Goal: Task Accomplishment & Management: Manage account settings

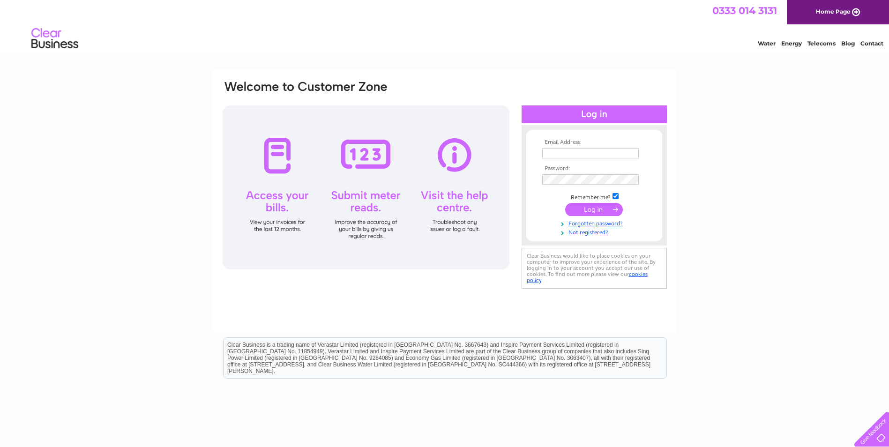
type input "andresautoservice@yahoo.com"
click at [595, 209] on input "submit" at bounding box center [594, 209] width 58 height 13
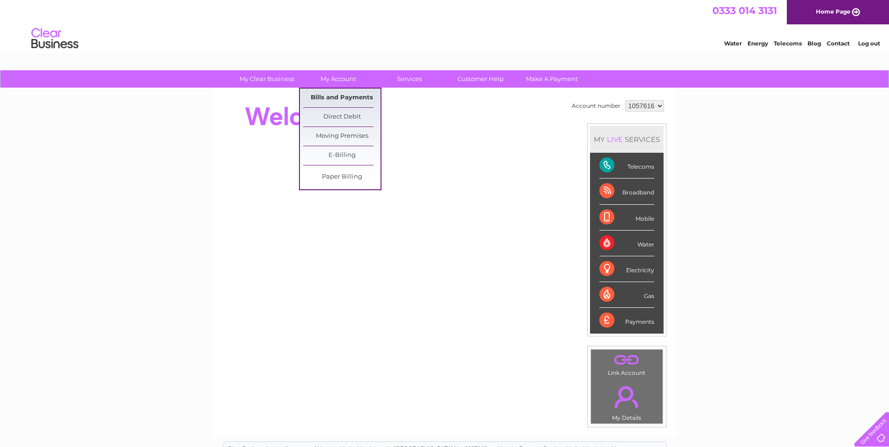
click at [344, 95] on link "Bills and Payments" at bounding box center [341, 98] width 77 height 19
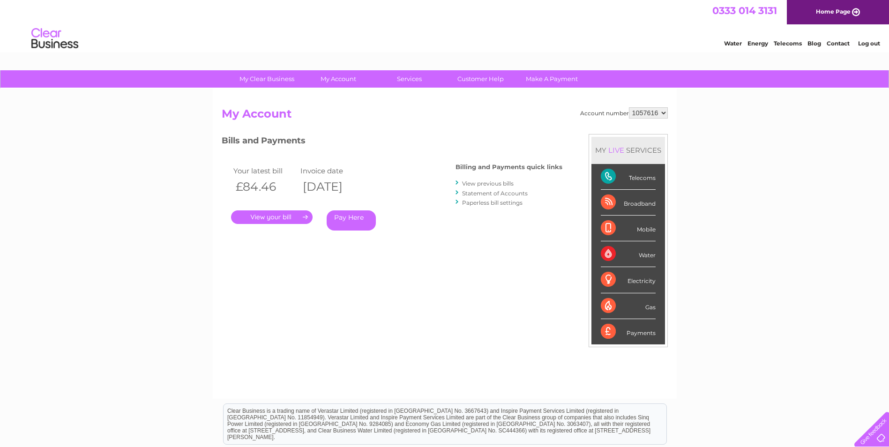
click at [284, 217] on link "." at bounding box center [272, 217] width 82 height 14
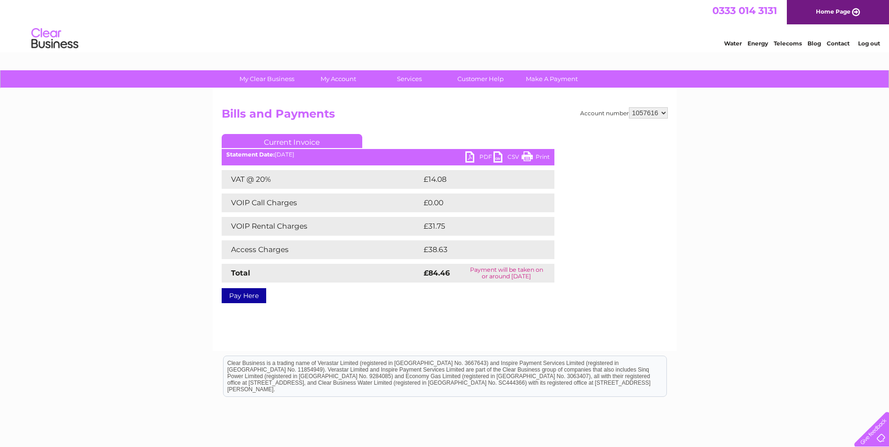
click at [250, 299] on link "Pay Here" at bounding box center [244, 295] width 45 height 15
click at [478, 153] on link "PDF" at bounding box center [479, 158] width 28 height 14
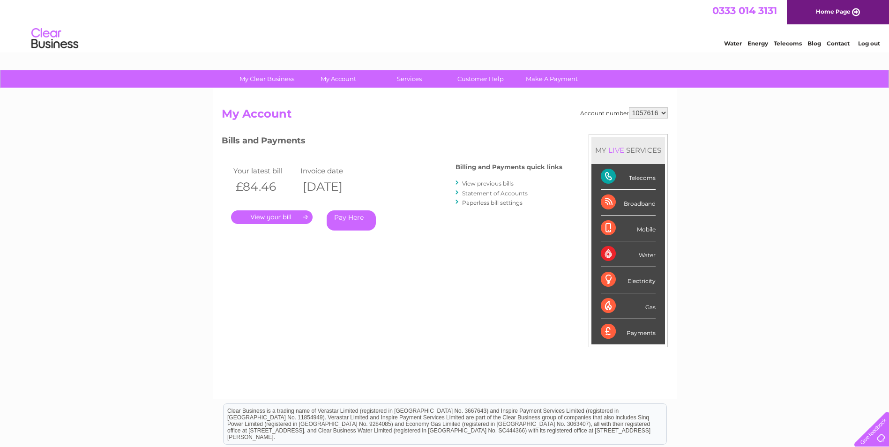
click at [281, 221] on link "." at bounding box center [272, 217] width 82 height 14
click at [269, 217] on link "." at bounding box center [272, 217] width 82 height 14
click at [272, 218] on link "." at bounding box center [272, 217] width 82 height 14
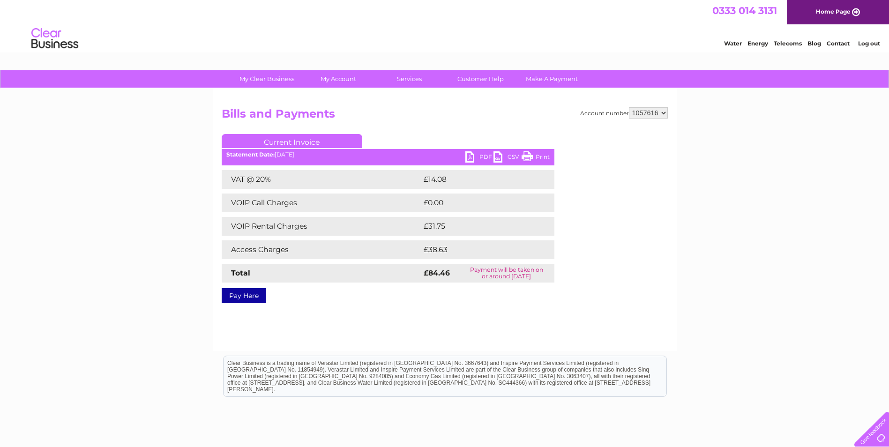
click at [474, 155] on link "PDF" at bounding box center [479, 158] width 28 height 14
